Goal: Book appointment/travel/reservation

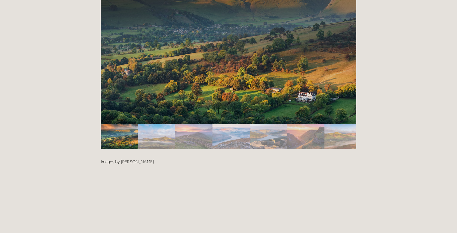
scroll to position [1155, 0]
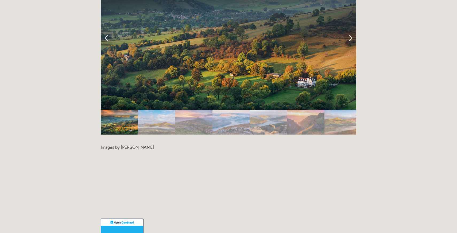
click at [162, 110] on img "Slide 2" at bounding box center [156, 122] width 37 height 25
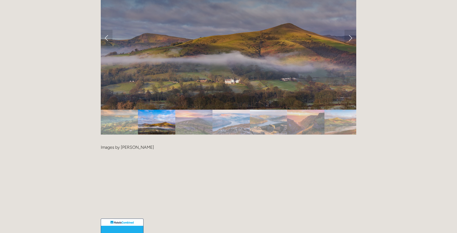
click at [196, 110] on img "Slide 3" at bounding box center [193, 122] width 37 height 25
click at [219, 110] on img "Slide 4" at bounding box center [231, 122] width 37 height 25
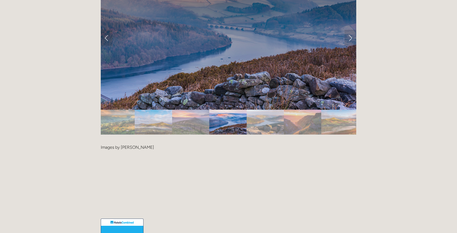
click at [260, 110] on img "Slide 5" at bounding box center [265, 122] width 37 height 25
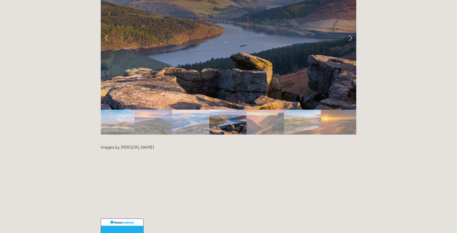
click at [264, 110] on img "Slide 6" at bounding box center [265, 122] width 37 height 25
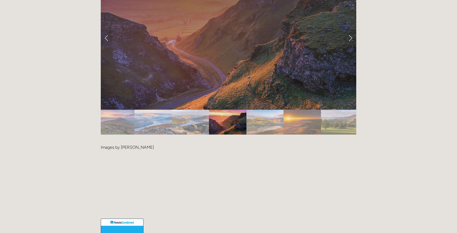
click at [272, 110] on img "Slide 7" at bounding box center [265, 122] width 37 height 25
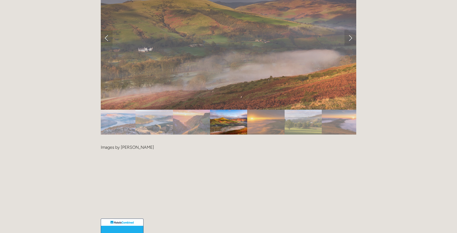
click at [286, 110] on img "Slide 9" at bounding box center [303, 122] width 37 height 25
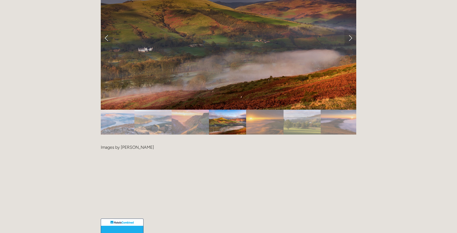
click at [280, 110] on img "Slide 8" at bounding box center [264, 122] width 37 height 25
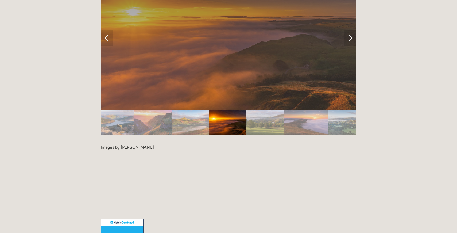
click at [268, 110] on img "Slide 9" at bounding box center [265, 122] width 37 height 25
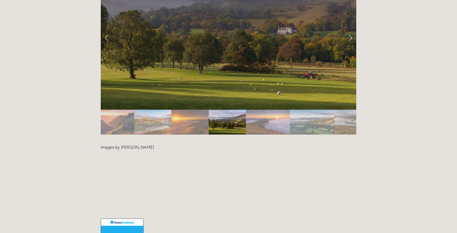
click at [280, 110] on img "Slide 10" at bounding box center [268, 122] width 44 height 25
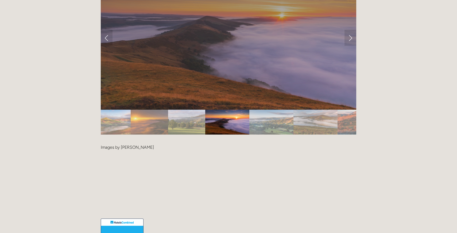
click at [289, 110] on img "Slide 11" at bounding box center [272, 122] width 44 height 25
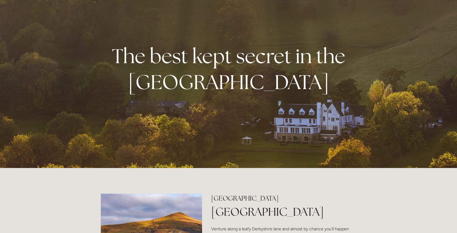
scroll to position [0, 0]
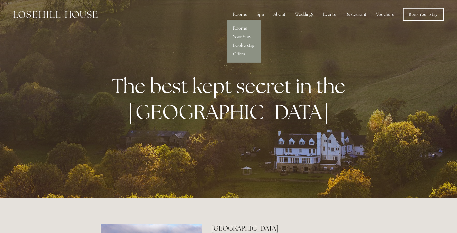
click at [242, 29] on link "Rooms" at bounding box center [244, 28] width 35 height 9
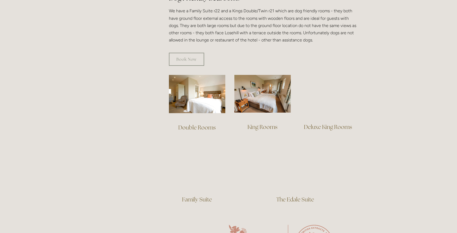
scroll to position [339, 0]
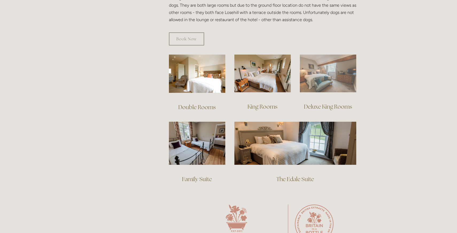
click at [334, 81] on img at bounding box center [328, 74] width 56 height 38
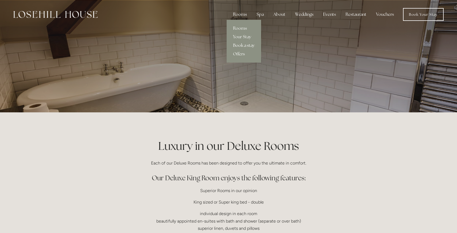
click at [246, 46] on link "Book a stay" at bounding box center [244, 45] width 35 height 9
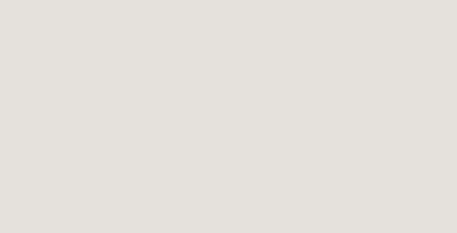
scroll to position [617, 0]
